Goal: Information Seeking & Learning: Find contact information

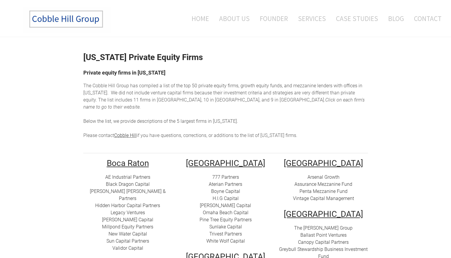
click at [138, 182] on link "Black Dragon Capital" at bounding box center [128, 185] width 44 height 6
click at [133, 217] on link "[PERSON_NAME] Capital" at bounding box center [127, 220] width 51 height 6
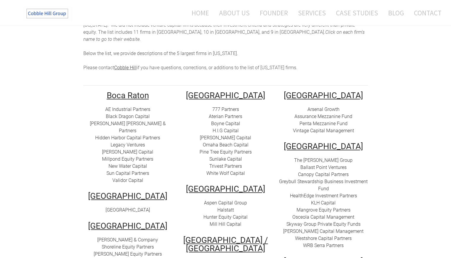
scroll to position [89, 0]
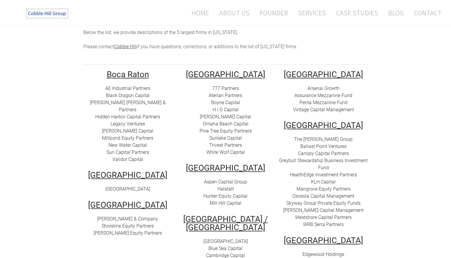
click at [324, 144] on link "Ballast Point Ventures" at bounding box center [323, 147] width 46 height 6
click at [128, 224] on link "Shoreline Equity Partners" at bounding box center [128, 227] width 52 height 6
click at [135, 121] on link "Legacy Ventures" at bounding box center [128, 124] width 34 height 6
click at [345, 172] on link "HealthEdge Investment Partners" at bounding box center [323, 175] width 67 height 6
